Goal: Information Seeking & Learning: Learn about a topic

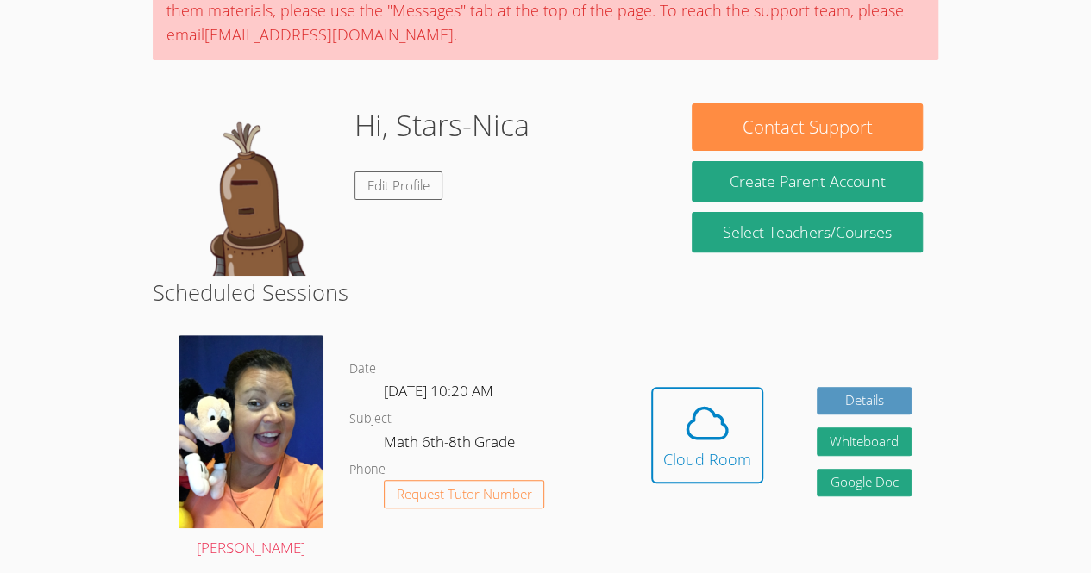
scroll to position [246, 0]
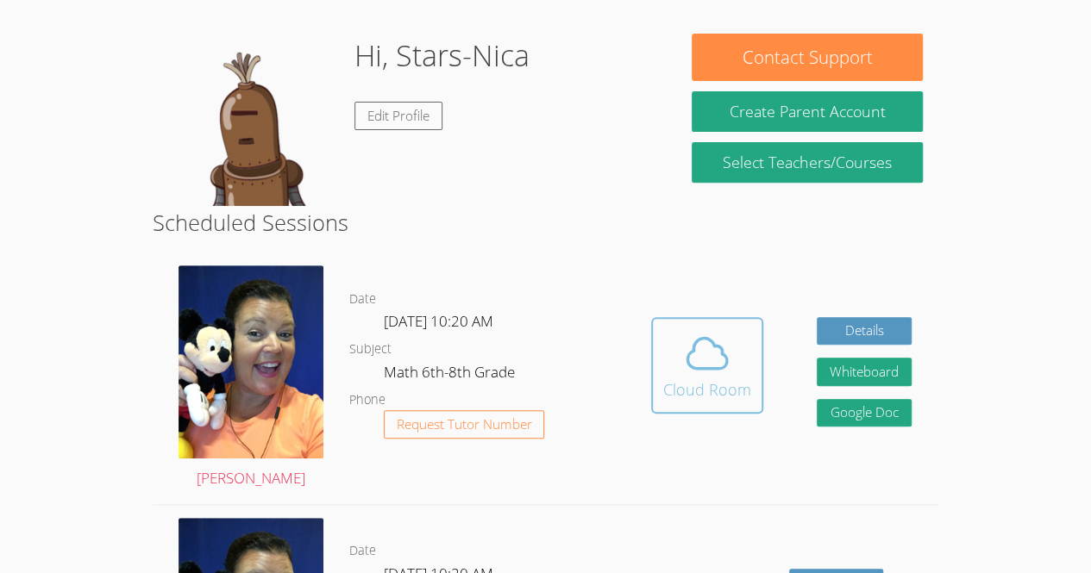
click at [705, 385] on div "Cloud Room" at bounding box center [707, 390] width 88 height 24
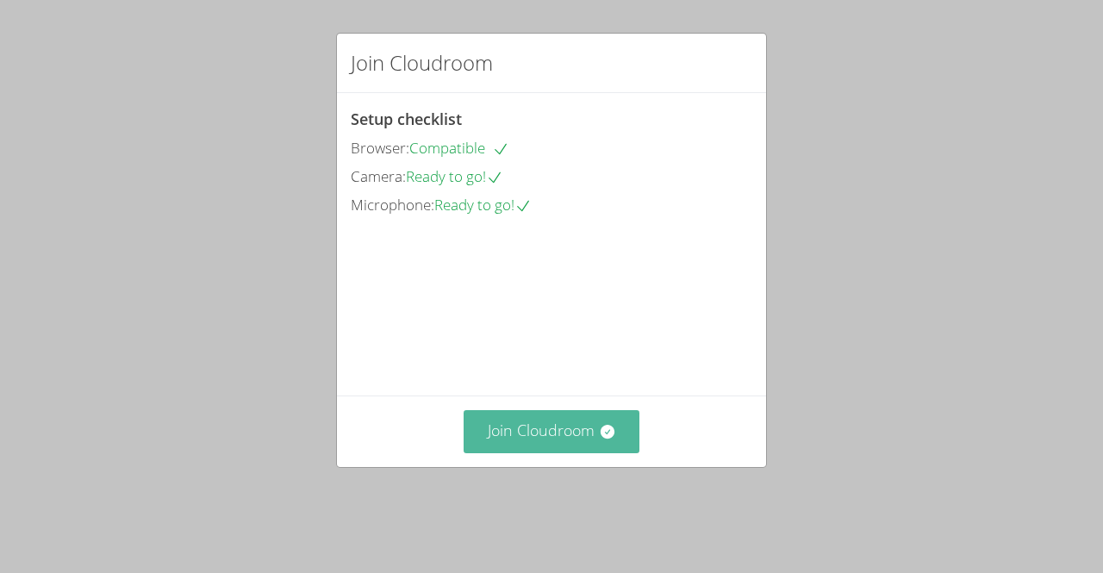
click at [580, 453] on button "Join Cloudroom" at bounding box center [552, 431] width 177 height 42
click at [521, 453] on button "Join Cloudroom" at bounding box center [552, 431] width 177 height 42
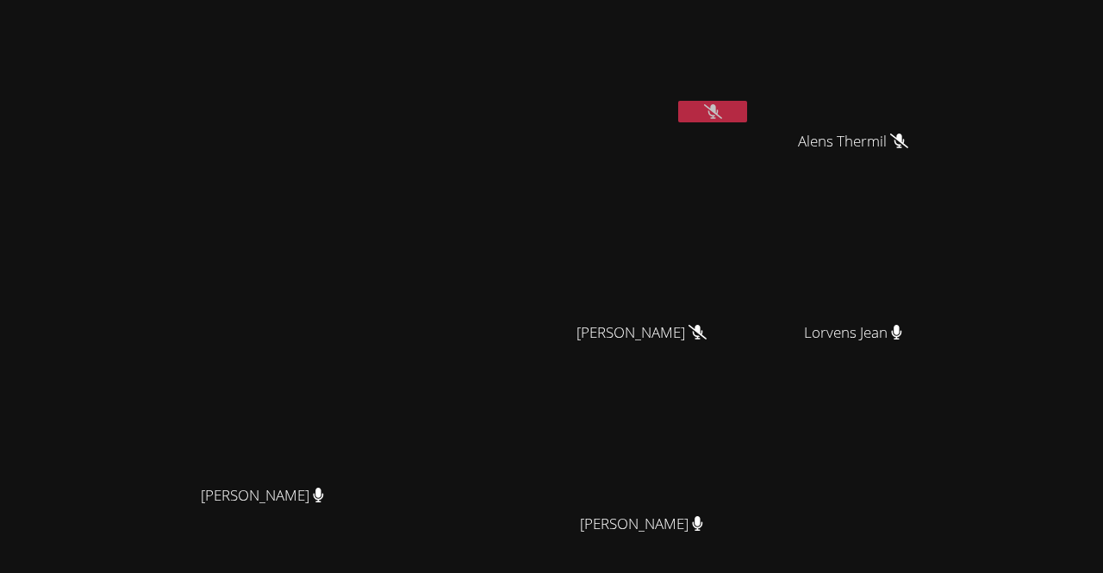
click at [722, 109] on icon at bounding box center [713, 111] width 18 height 15
click at [718, 114] on icon at bounding box center [713, 111] width 10 height 15
click at [722, 114] on icon at bounding box center [713, 111] width 18 height 15
click at [718, 114] on icon at bounding box center [713, 111] width 10 height 15
click at [672, 215] on video at bounding box center [648, 256] width 205 height 116
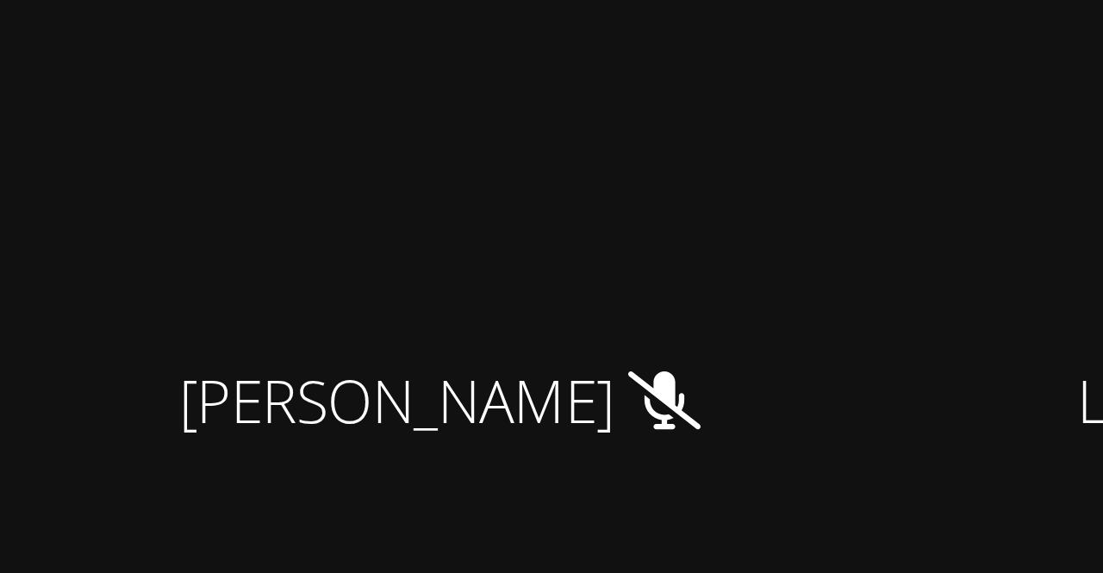
click at [727, 283] on video at bounding box center [648, 256] width 205 height 116
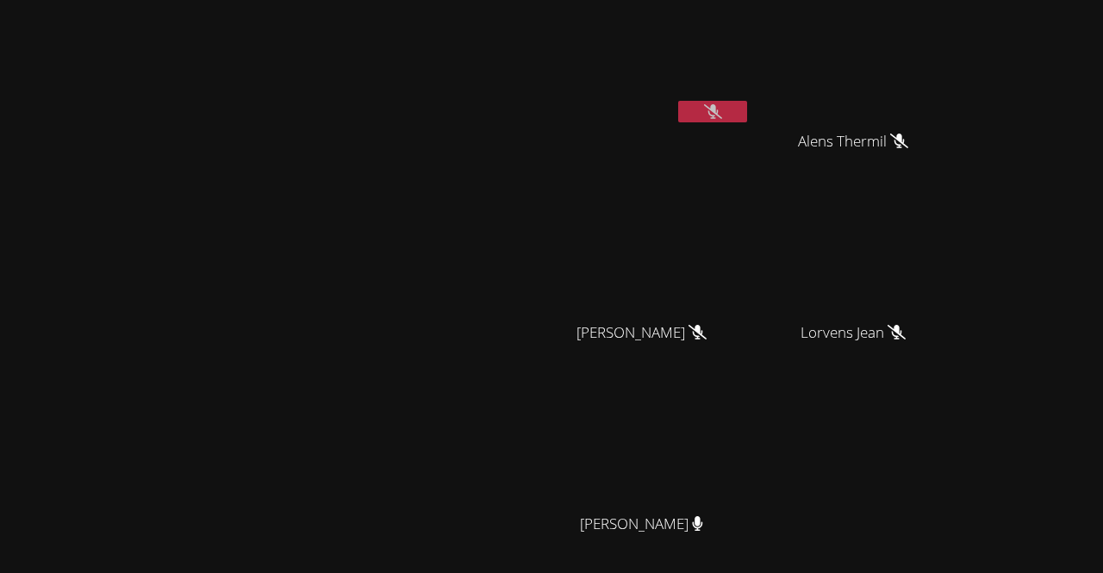
click at [751, 405] on video at bounding box center [648, 448] width 205 height 116
click at [751, 403] on video at bounding box center [648, 448] width 205 height 116
click at [751, 409] on video at bounding box center [648, 448] width 205 height 116
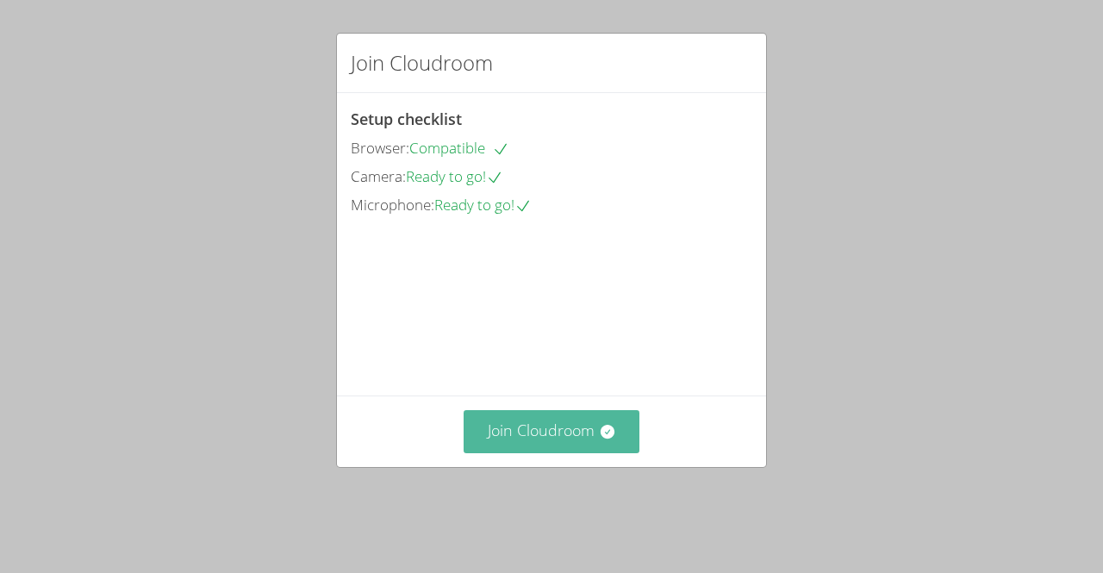
click at [503, 453] on button "Join Cloudroom" at bounding box center [552, 431] width 177 height 42
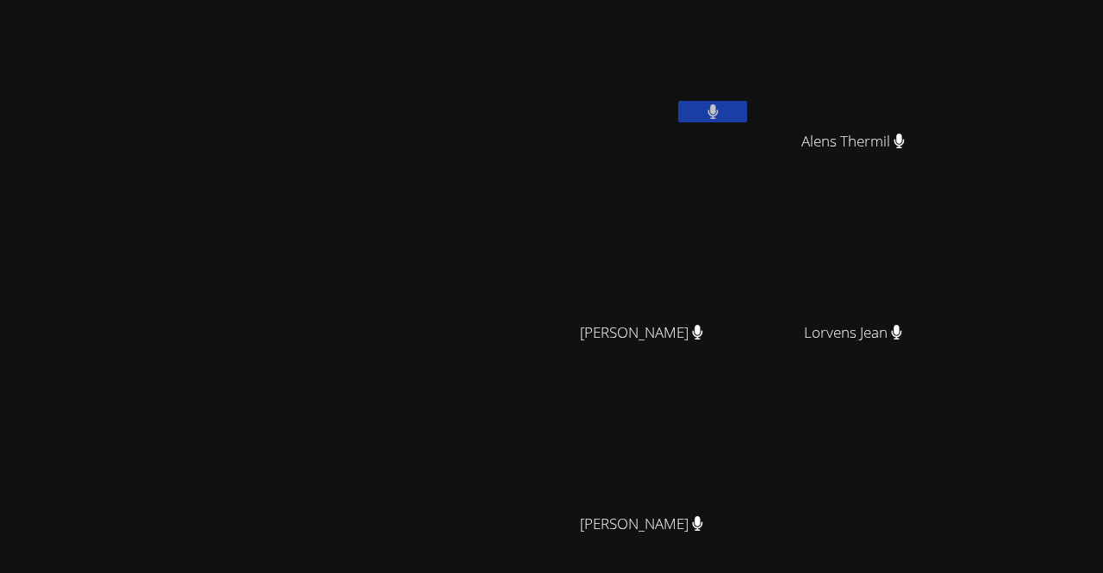
click at [747, 109] on button at bounding box center [712, 112] width 69 height 22
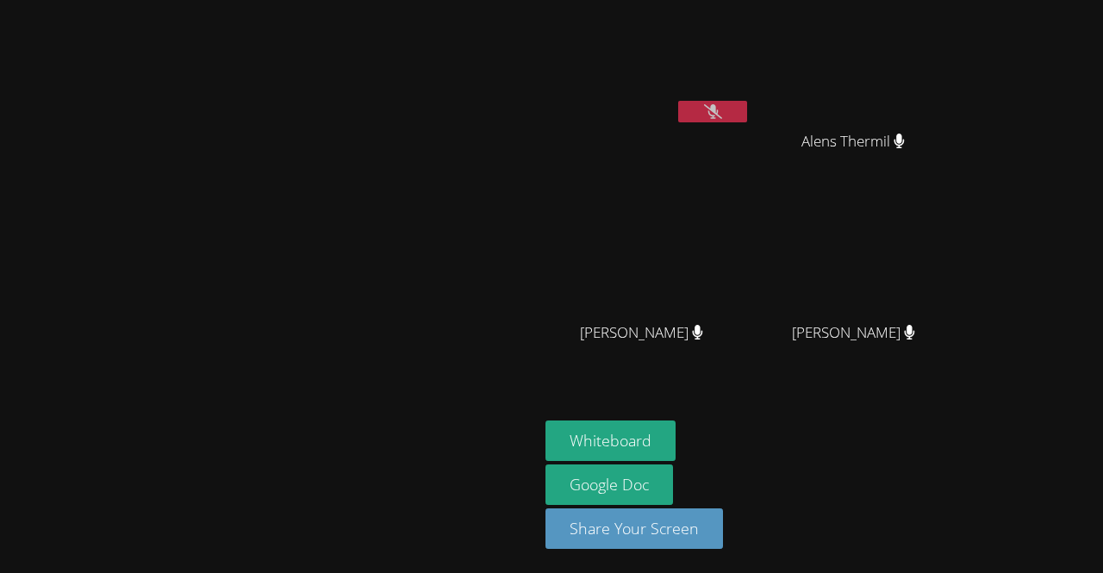
click at [747, 109] on button at bounding box center [712, 112] width 69 height 22
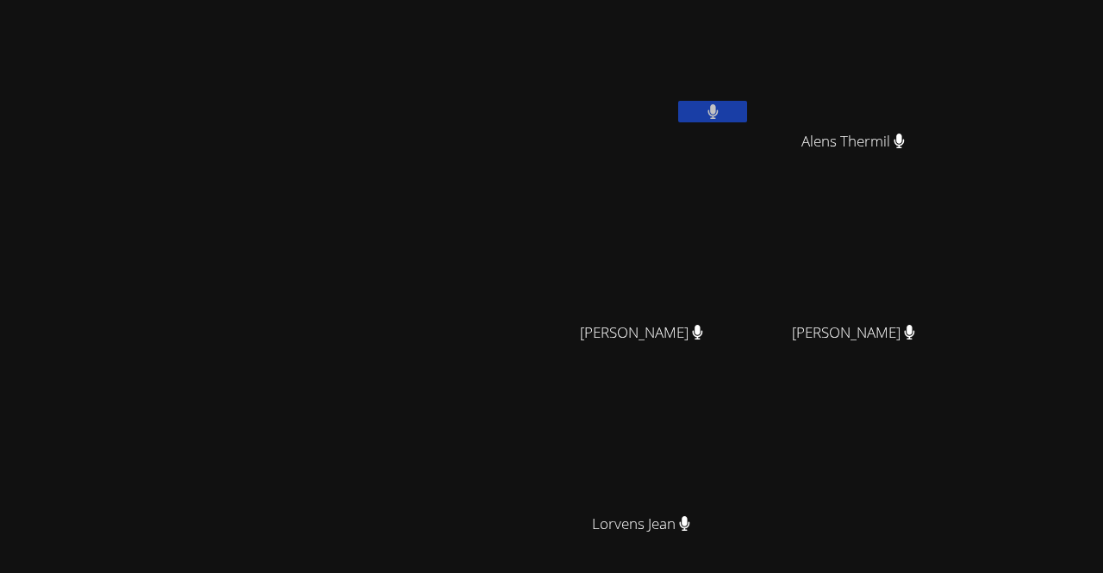
click at [747, 109] on button at bounding box center [712, 112] width 69 height 22
click at [747, 103] on button at bounding box center [712, 112] width 69 height 22
click at [751, 91] on video at bounding box center [648, 65] width 205 height 116
click at [747, 103] on button at bounding box center [712, 112] width 69 height 22
click at [751, 83] on video at bounding box center [648, 65] width 205 height 116
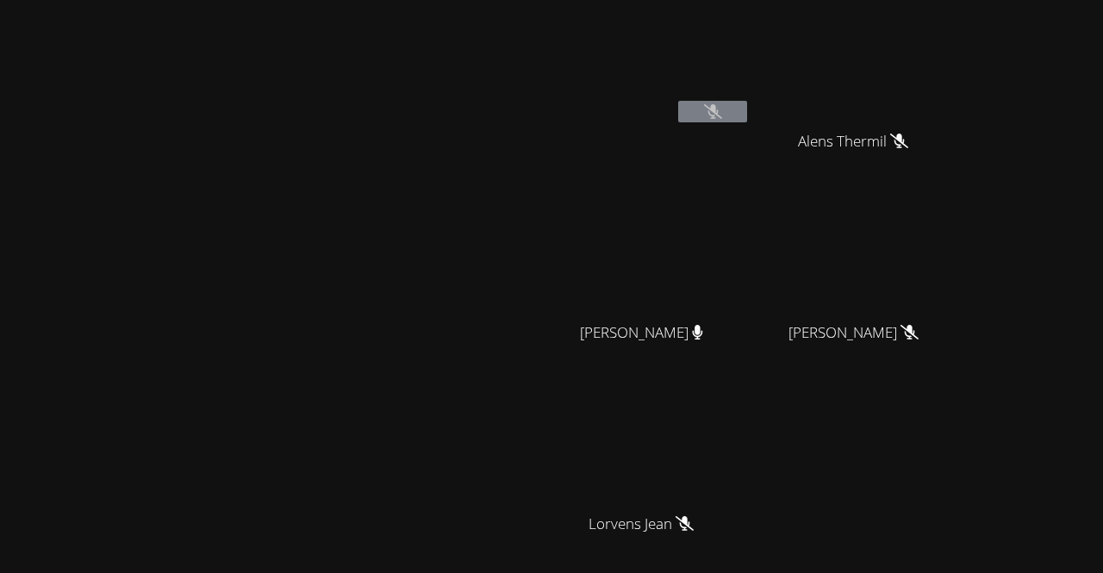
click at [722, 116] on icon at bounding box center [713, 111] width 18 height 15
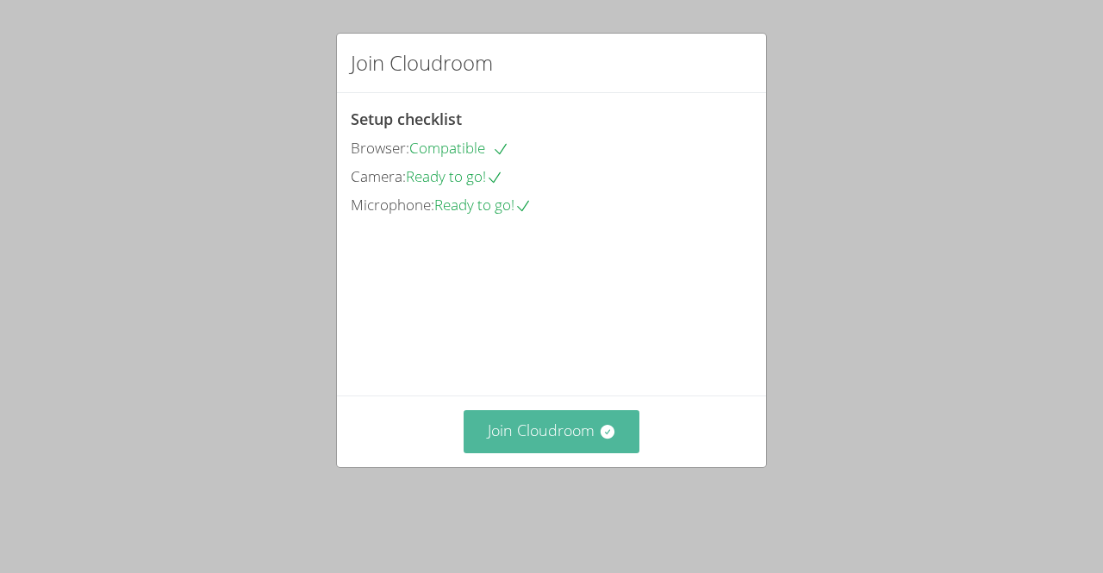
click at [582, 453] on button "Join Cloudroom" at bounding box center [552, 431] width 177 height 42
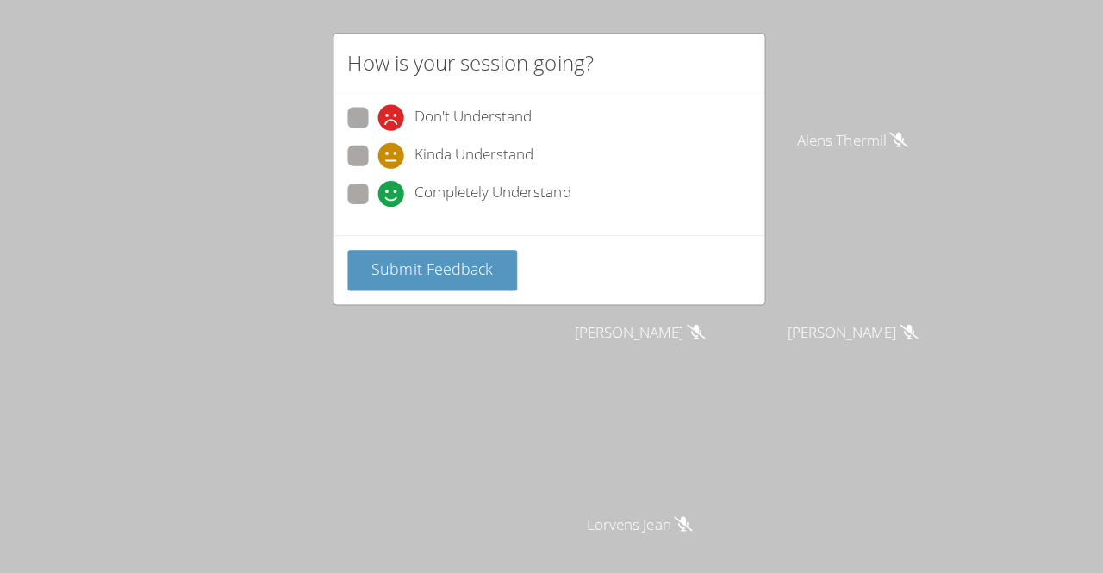
click at [372, 194] on label "Completely Understand" at bounding box center [462, 194] width 222 height 23
click at [381, 194] on input "Completely Understand" at bounding box center [388, 190] width 15 height 15
radio input "true"
click at [376, 261] on span "Submit Feedback" at bounding box center [435, 268] width 121 height 21
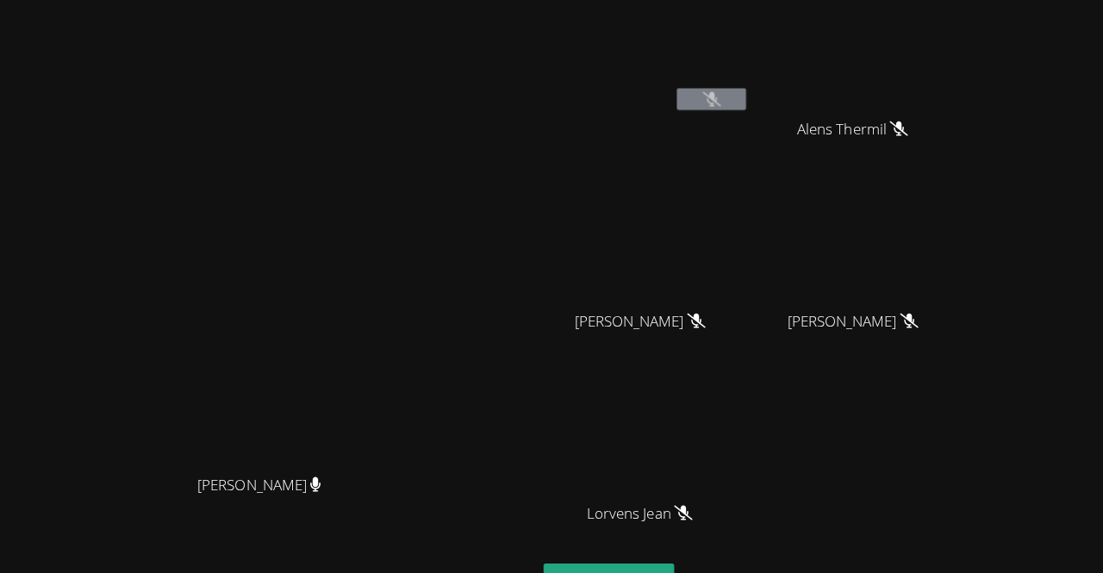
scroll to position [151, 0]
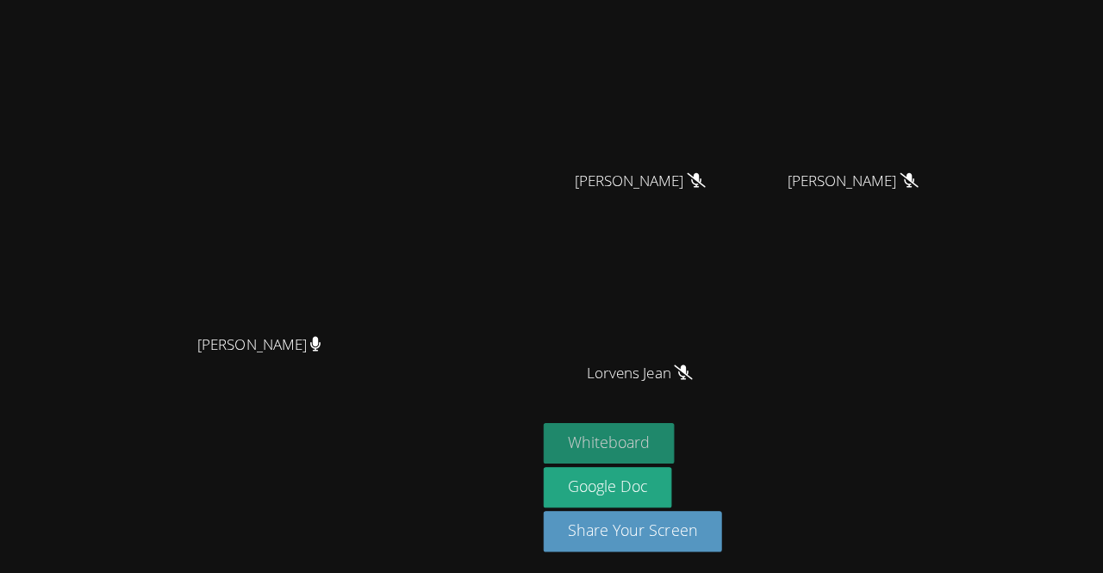
click at [676, 431] on button "Whiteboard" at bounding box center [611, 443] width 130 height 41
click at [676, 434] on button "Whiteboard" at bounding box center [611, 443] width 130 height 41
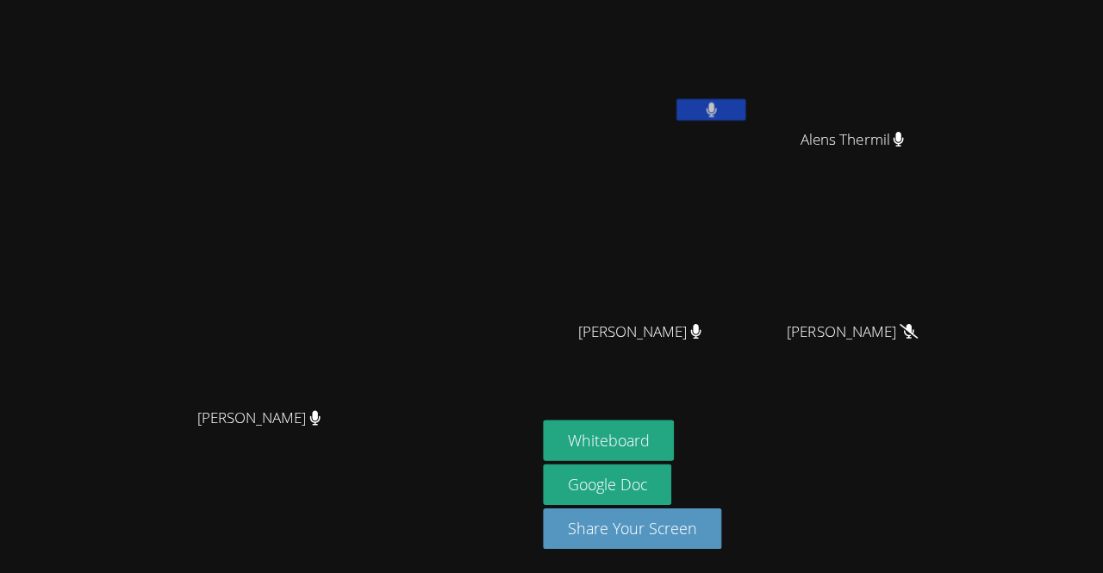
scroll to position [0, 0]
